Goal: Find specific page/section: Find specific page/section

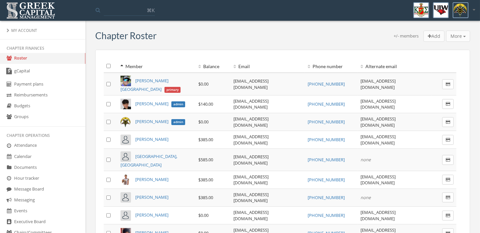
click at [28, 209] on link "Events" at bounding box center [42, 210] width 85 height 11
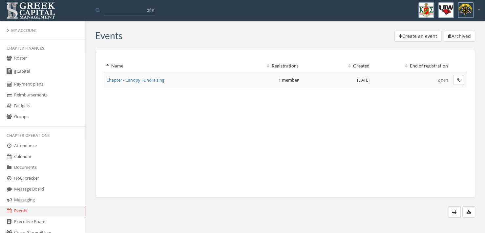
click at [152, 79] on span "Chapter - Canopy Fundraising" at bounding box center [135, 80] width 58 height 6
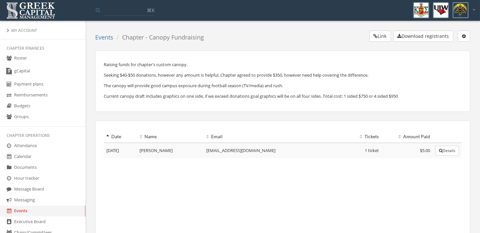
click at [25, 59] on link "Roster" at bounding box center [42, 58] width 85 height 11
